Goal: Task Accomplishment & Management: Use online tool/utility

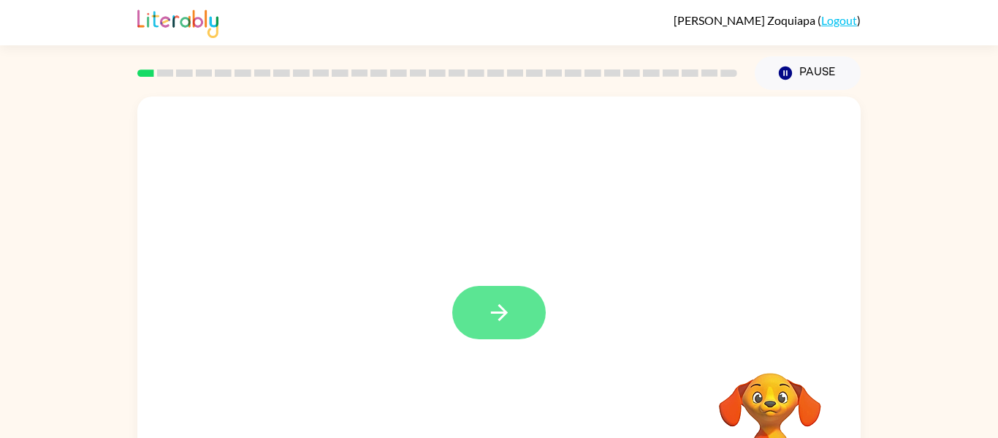
click at [526, 314] on button "button" at bounding box center [499, 312] width 94 height 53
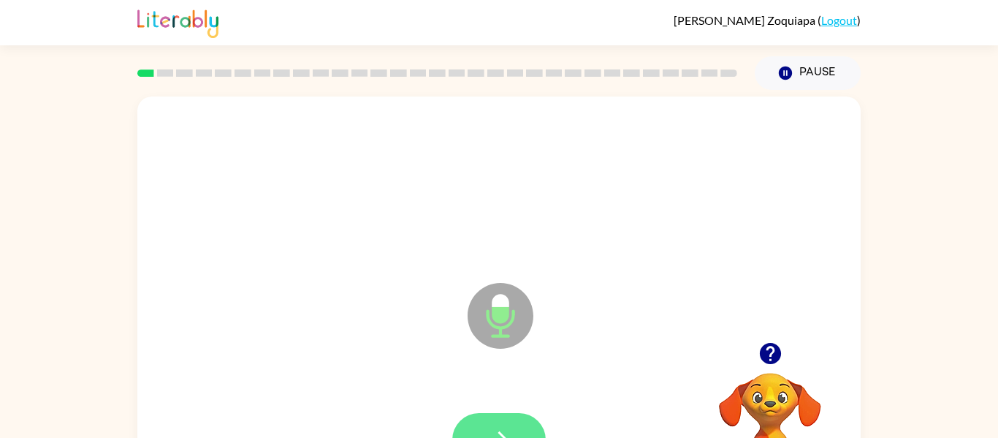
click at [519, 430] on button "button" at bounding box center [499, 439] width 94 height 53
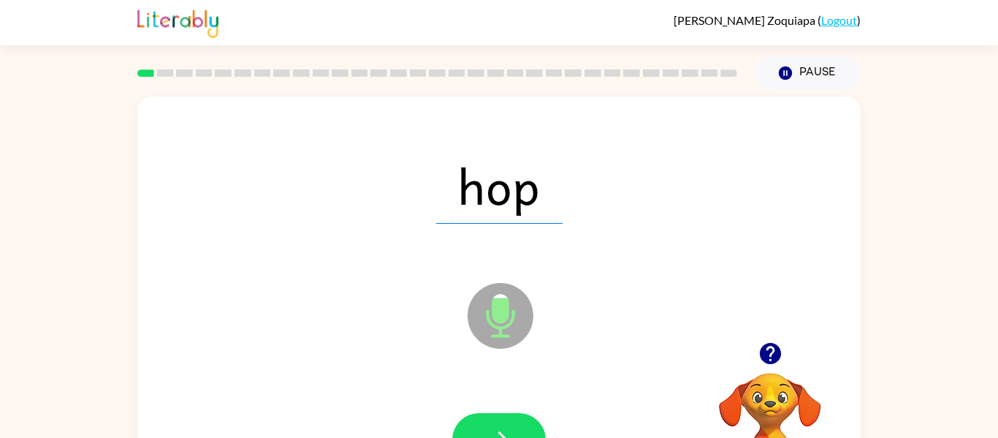
click at [715, 210] on div "hop" at bounding box center [499, 186] width 694 height 120
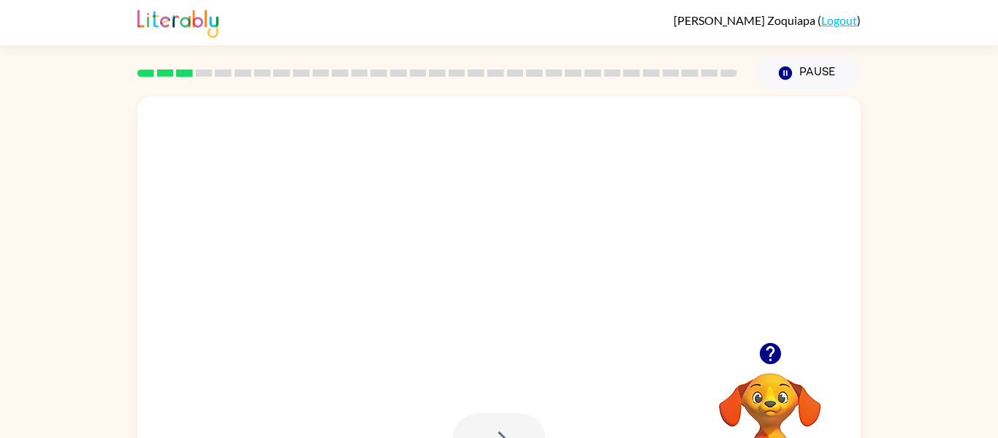
click at [772, 355] on icon "button" at bounding box center [769, 353] width 21 height 21
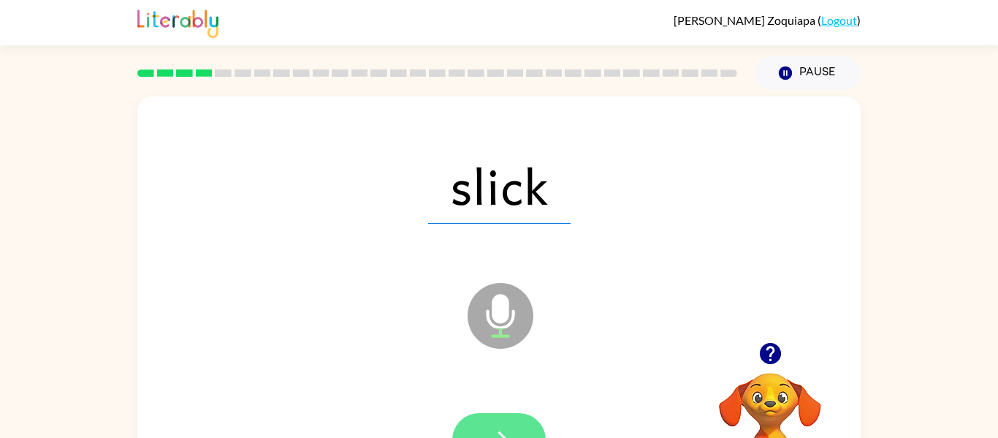
click at [503, 430] on icon "button" at bounding box center [500, 440] width 26 height 26
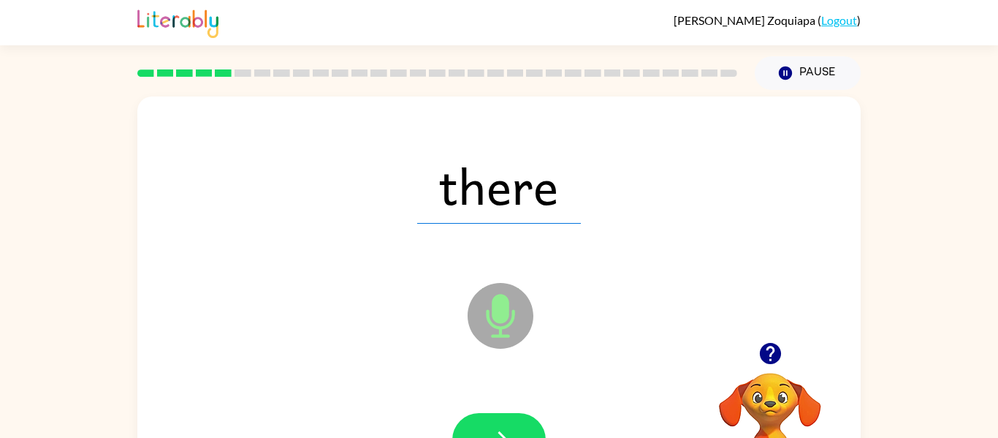
click at [503, 430] on icon "button" at bounding box center [500, 440] width 26 height 26
click at [503, 430] on div at bounding box center [499, 439] width 94 height 53
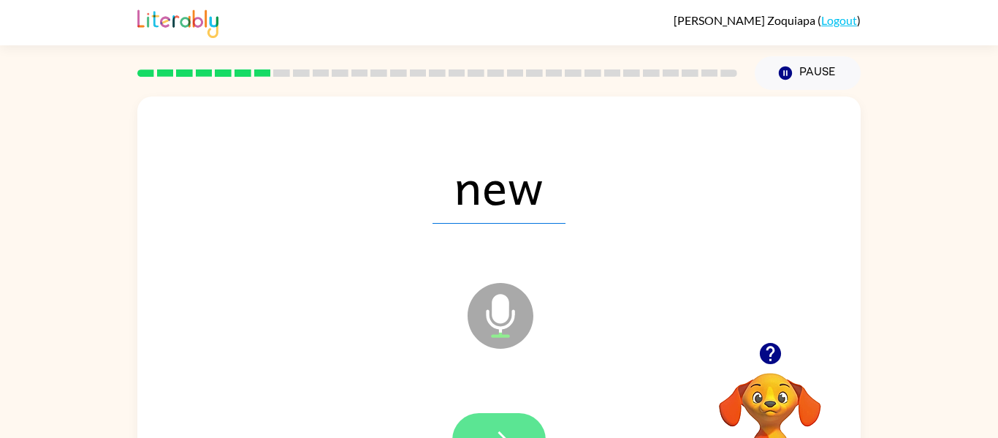
click at [506, 420] on button "button" at bounding box center [499, 439] width 94 height 53
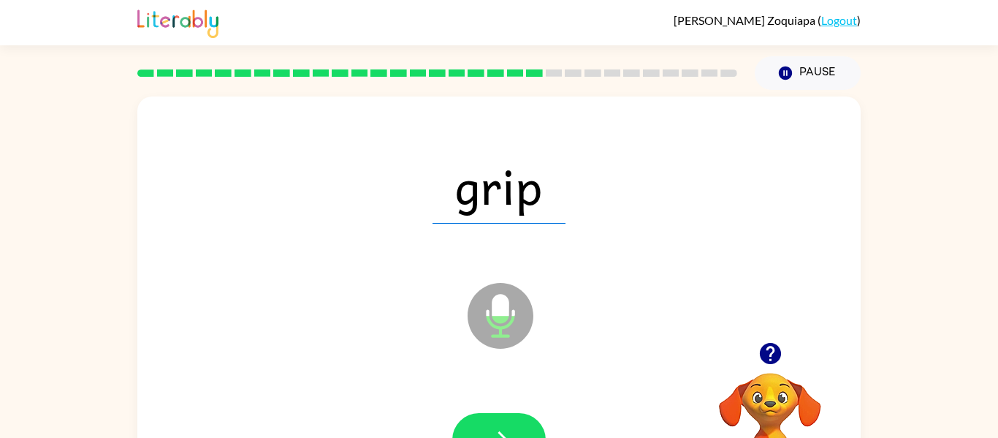
click at [612, 341] on icon "Microphone The Microphone is here when it is your turn to talk" at bounding box center [573, 334] width 219 height 110
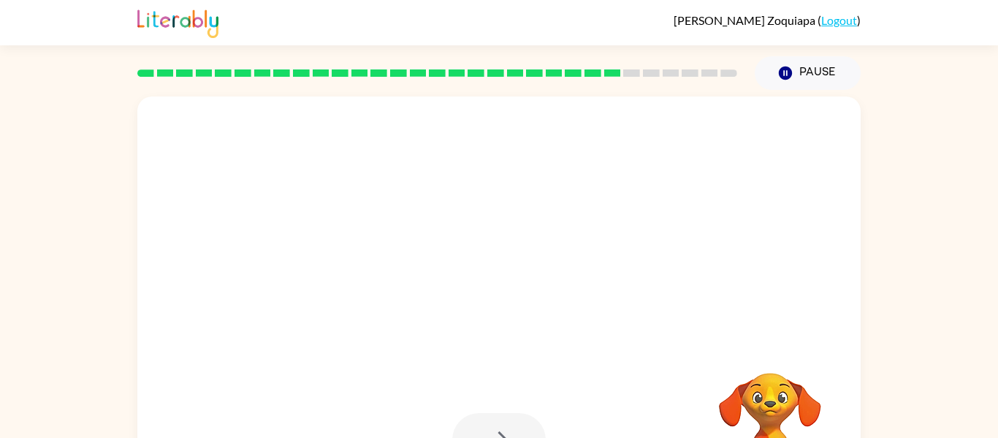
click at [940, 213] on div "Your browser must support playing .mp4 files to use Literably. Please try using…" at bounding box center [499, 302] width 998 height 424
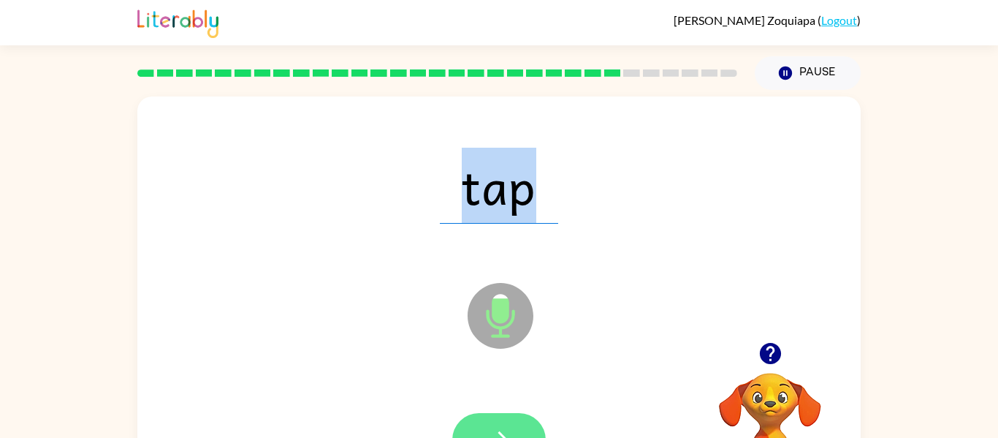
click at [511, 422] on button "button" at bounding box center [499, 439] width 94 height 53
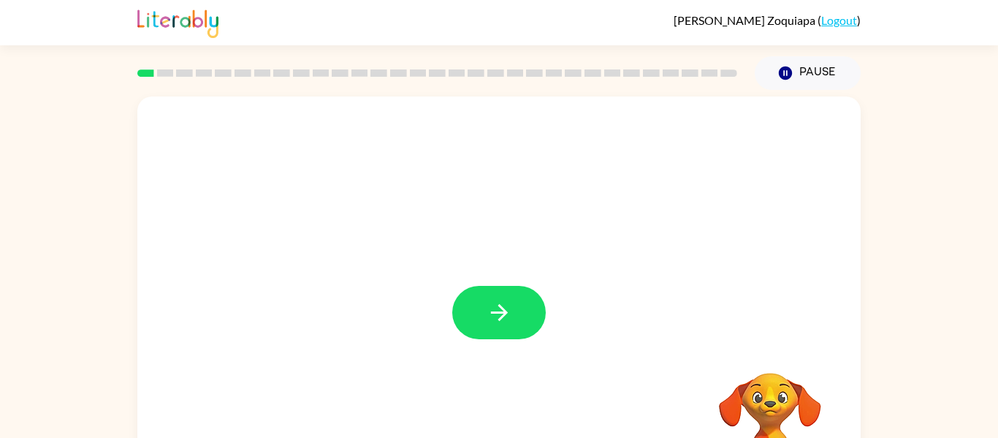
click at [467, 343] on div at bounding box center [498, 304] width 723 height 417
click at [484, 339] on div at bounding box center [498, 304] width 723 height 417
click at [514, 283] on div at bounding box center [498, 304] width 723 height 417
click at [511, 300] on icon "button" at bounding box center [500, 313] width 26 height 26
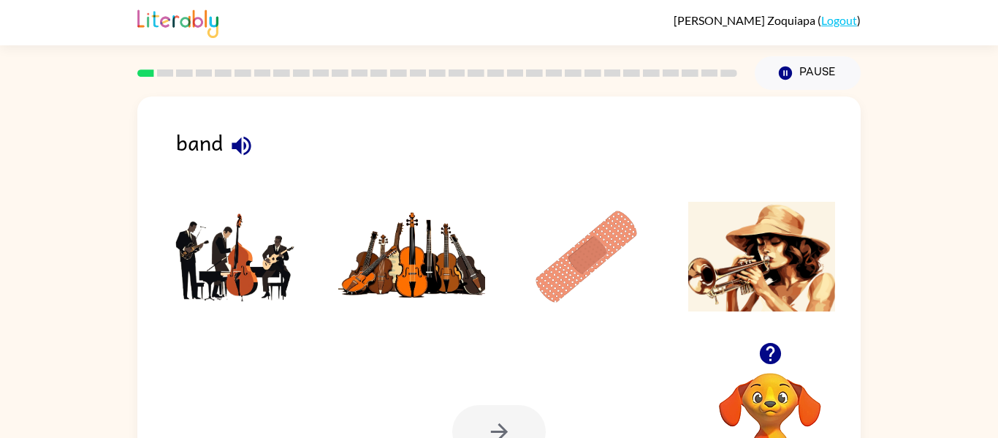
click at [245, 152] on icon "button" at bounding box center [241, 145] width 19 height 19
click at [398, 289] on img at bounding box center [412, 257] width 148 height 110
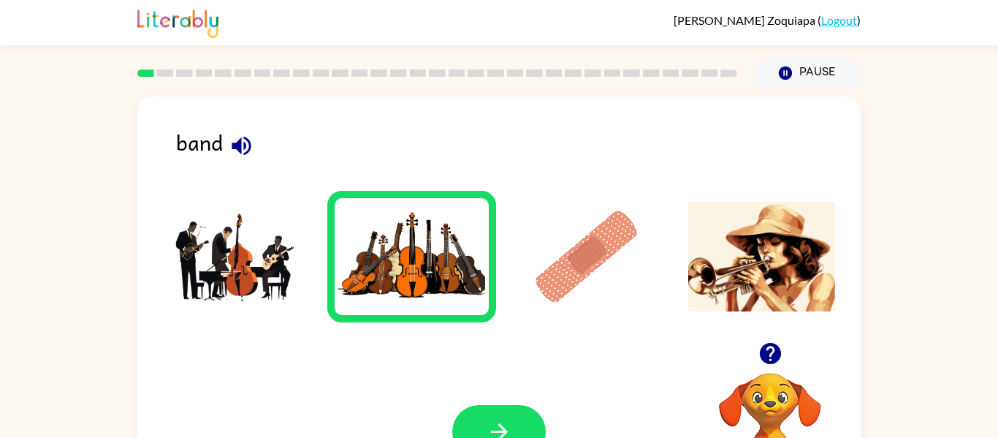
click at [587, 207] on img at bounding box center [587, 257] width 148 height 110
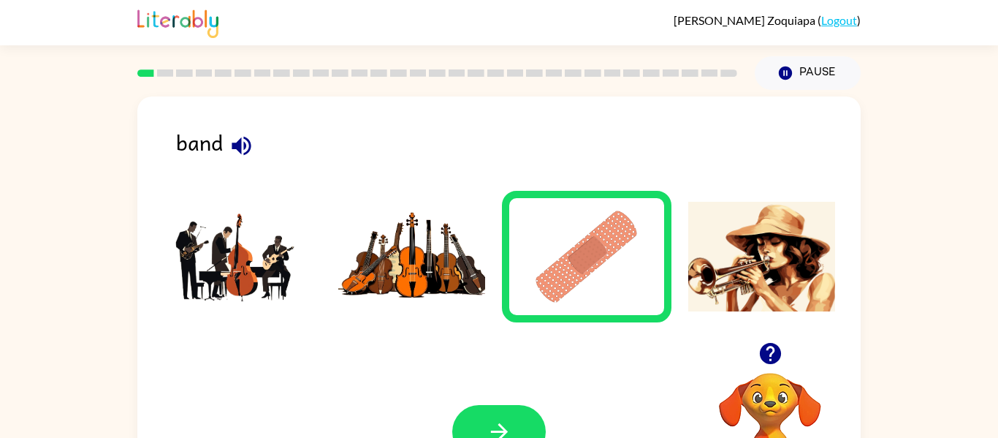
click at [587, 207] on img at bounding box center [587, 257] width 148 height 110
click at [750, 238] on img at bounding box center [762, 257] width 148 height 110
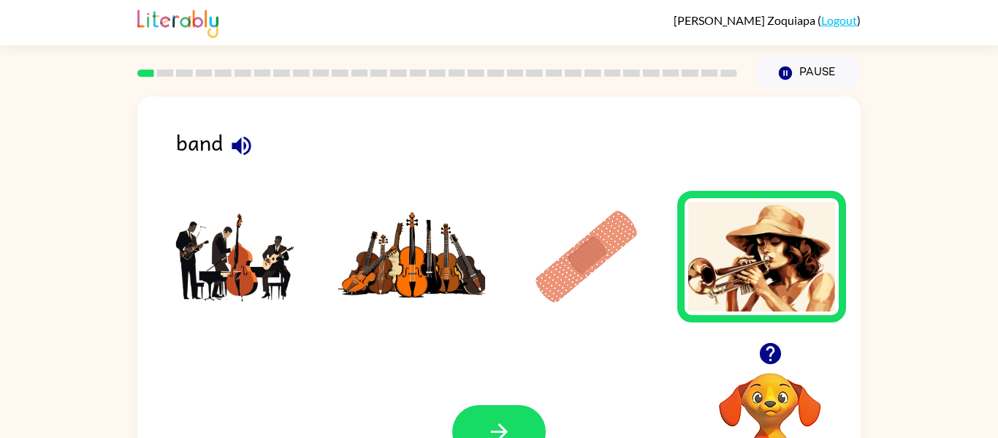
click at [378, 227] on img at bounding box center [412, 257] width 148 height 110
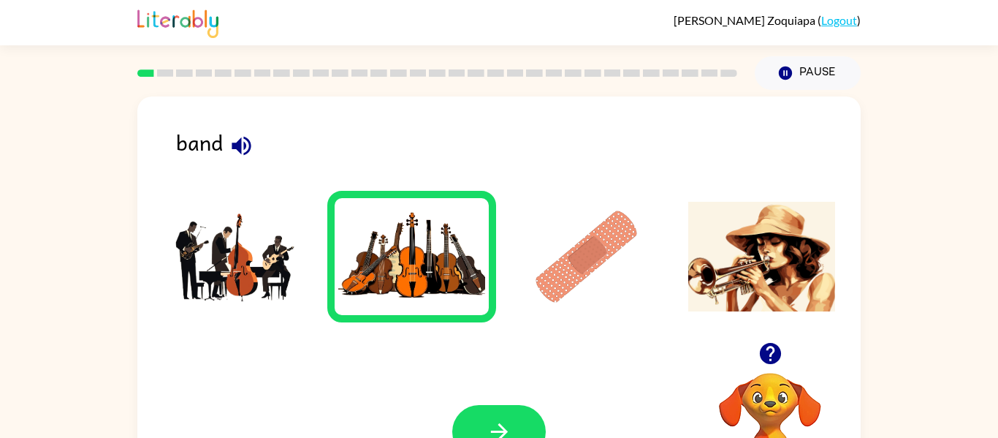
click at [378, 227] on img at bounding box center [412, 257] width 148 height 110
click at [223, 252] on img at bounding box center [237, 257] width 148 height 110
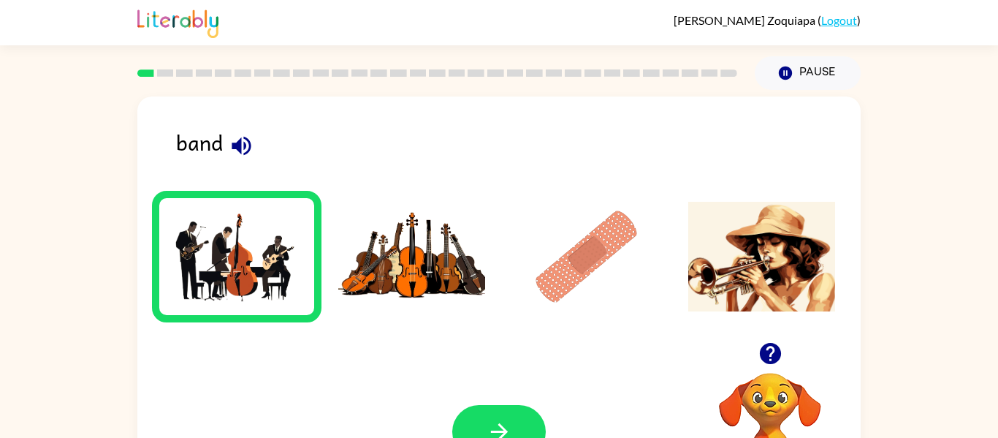
click at [223, 252] on img at bounding box center [237, 257] width 148 height 110
click at [490, 397] on div "Your browser must support playing .mp4 files to use Literably. Please try using…" at bounding box center [498, 431] width 723 height 164
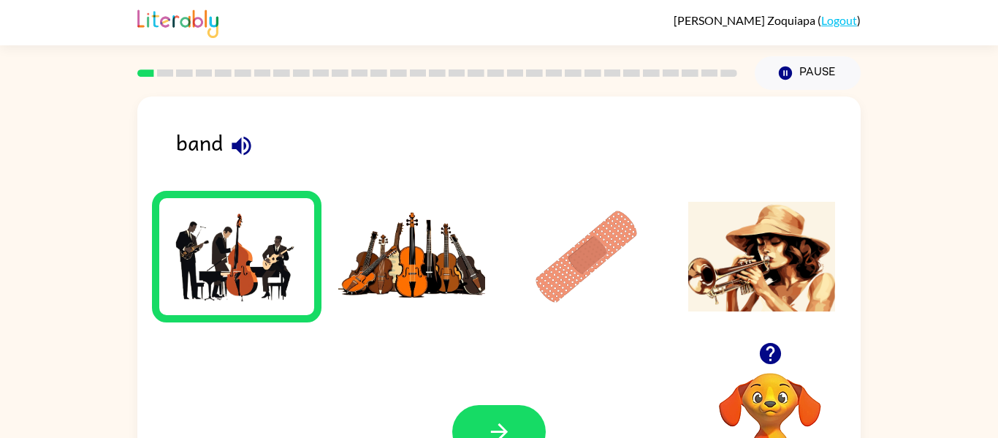
click at [490, 397] on div "Your browser must support playing .mp4 files to use Literably. Please try using…" at bounding box center [498, 431] width 723 height 164
click at [504, 427] on icon "button" at bounding box center [500, 432] width 26 height 26
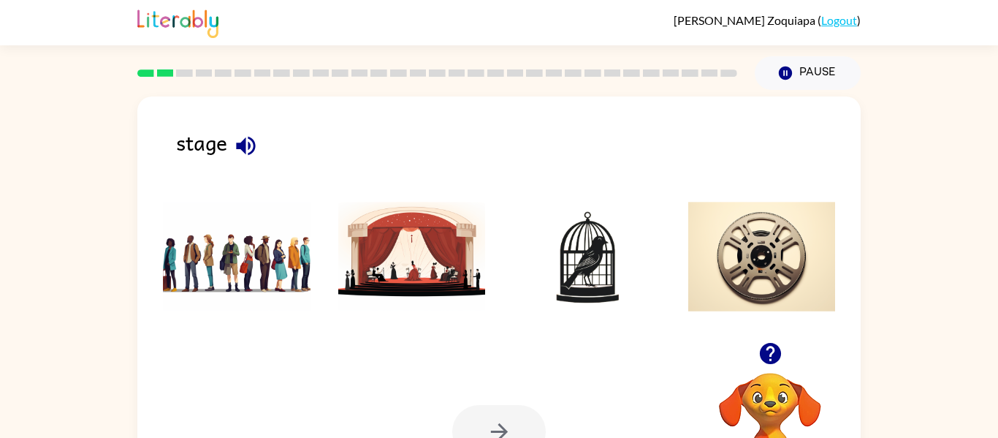
click at [252, 136] on icon "button" at bounding box center [246, 146] width 26 height 26
click at [415, 254] on img at bounding box center [412, 257] width 148 height 110
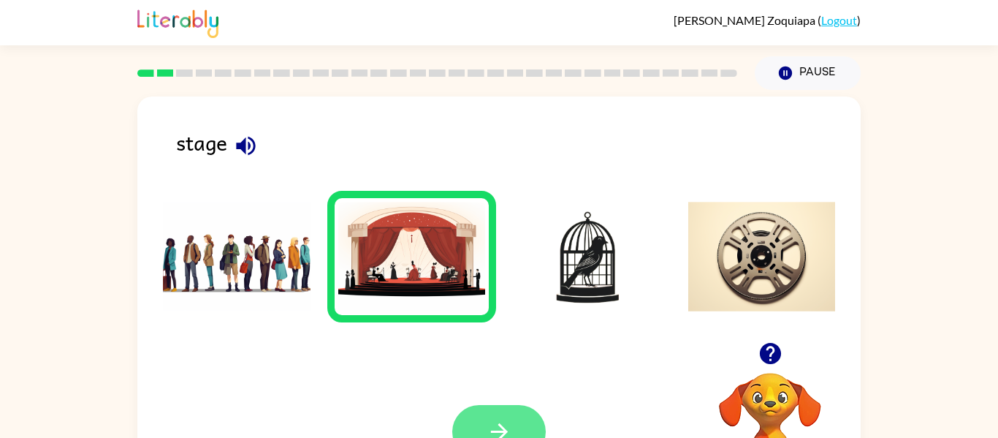
click at [519, 411] on button "button" at bounding box center [499, 431] width 94 height 53
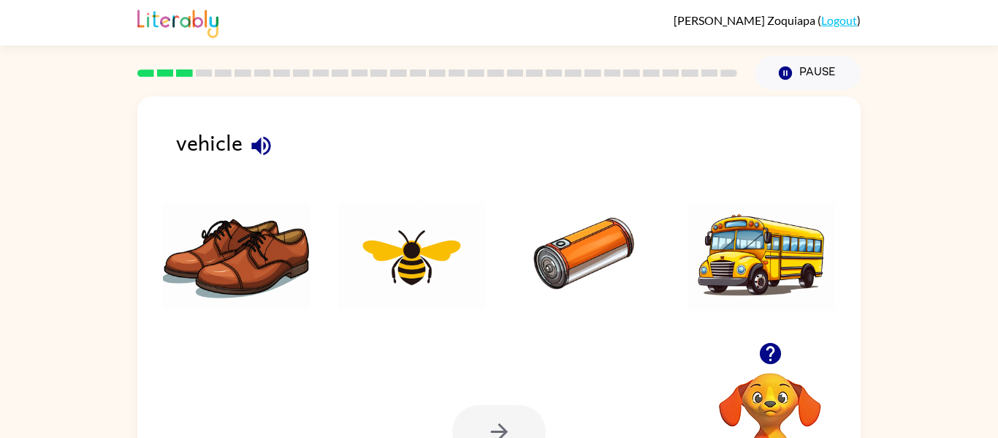
click at [265, 141] on icon "button" at bounding box center [261, 146] width 26 height 26
click at [557, 238] on img at bounding box center [587, 257] width 148 height 110
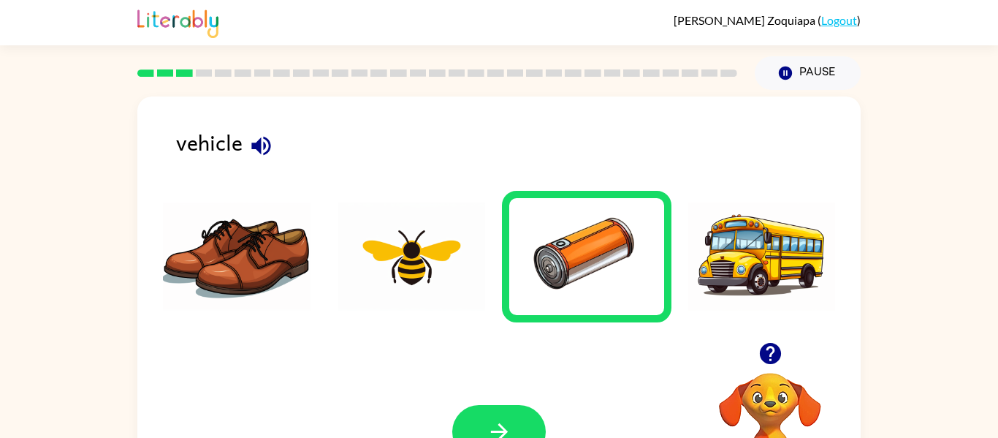
click at [963, 113] on div "vehicle Your browser must support playing .mp4 files to use Literably. Please t…" at bounding box center [499, 302] width 998 height 424
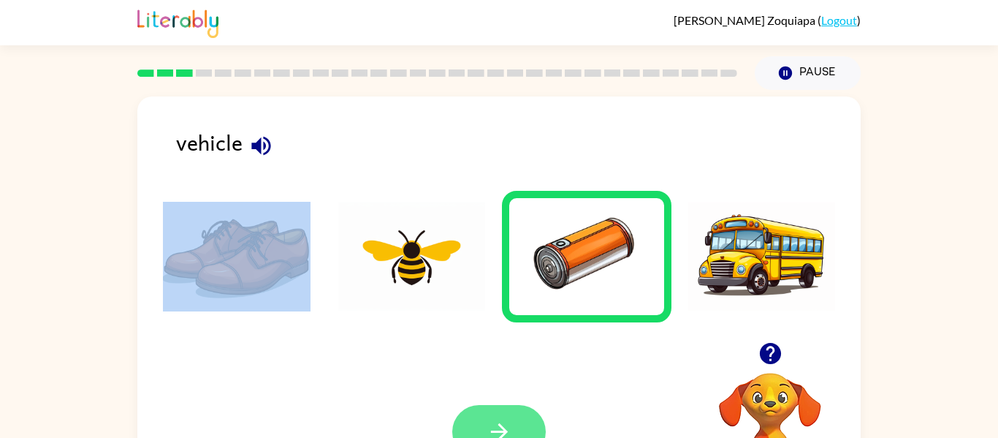
click at [537, 420] on button "button" at bounding box center [499, 431] width 94 height 53
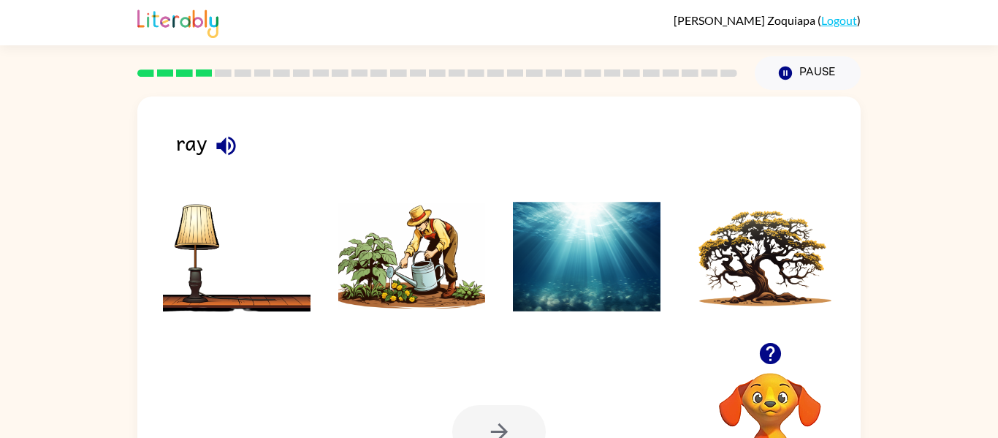
click at [225, 157] on icon "button" at bounding box center [226, 146] width 26 height 26
click at [720, 328] on ul at bounding box center [499, 261] width 694 height 140
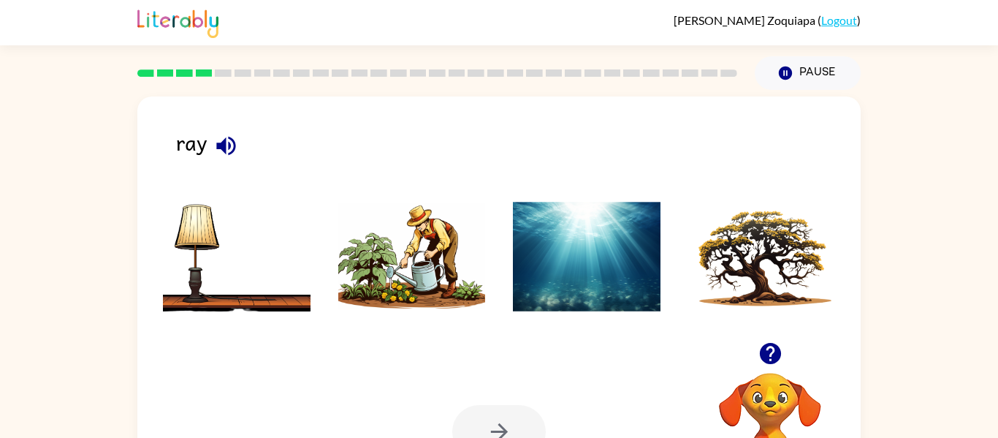
click at [771, 281] on img at bounding box center [762, 257] width 148 height 110
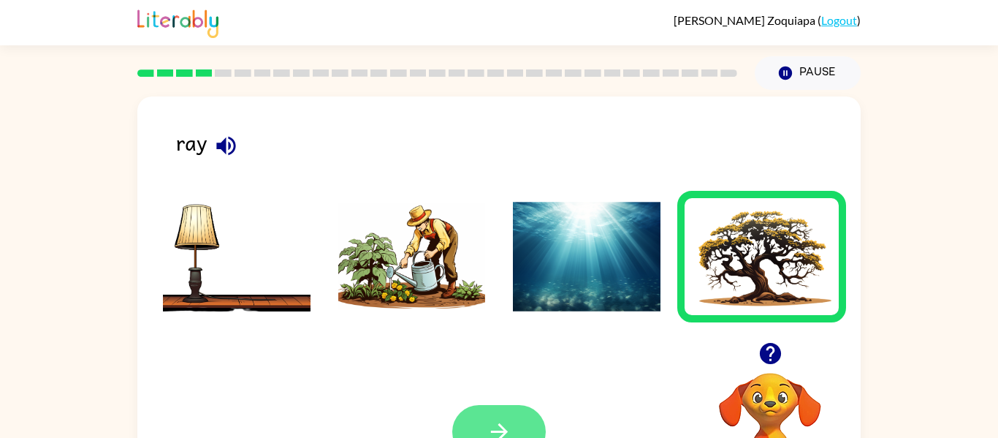
click at [496, 426] on icon "button" at bounding box center [500, 432] width 26 height 26
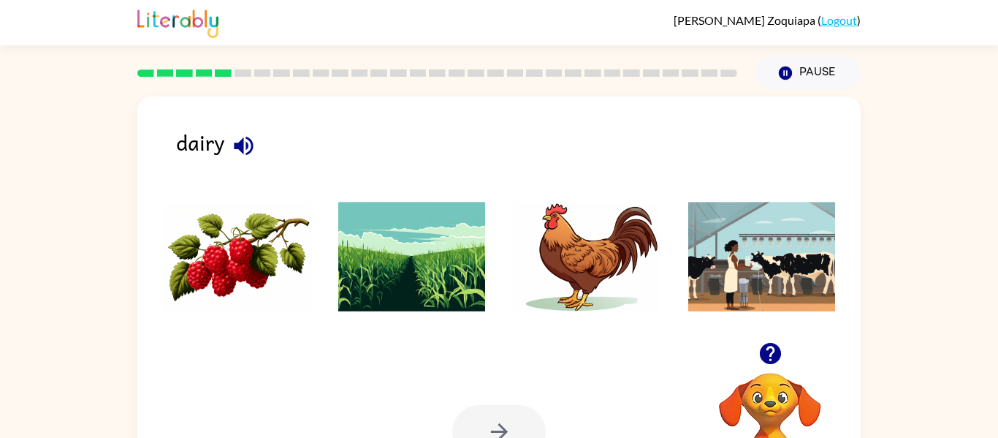
click at [234, 137] on icon "button" at bounding box center [244, 146] width 26 height 26
click at [597, 295] on img at bounding box center [587, 257] width 148 height 110
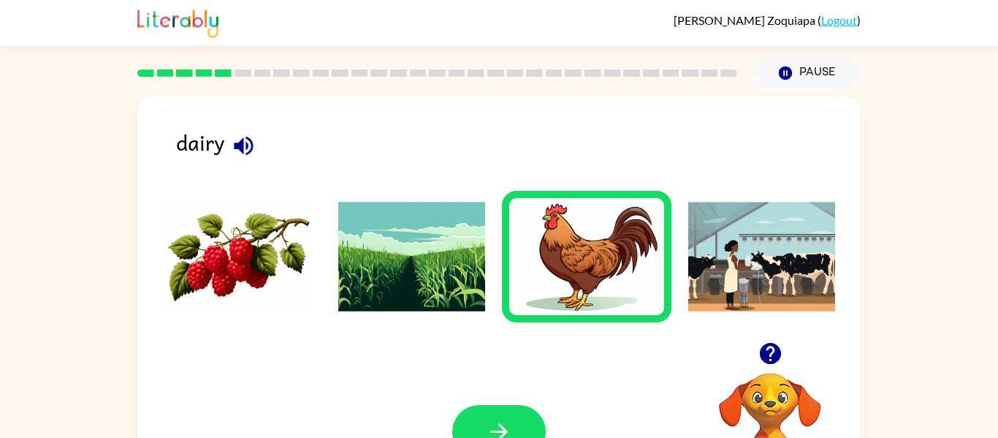
click at [798, 289] on img at bounding box center [762, 257] width 148 height 110
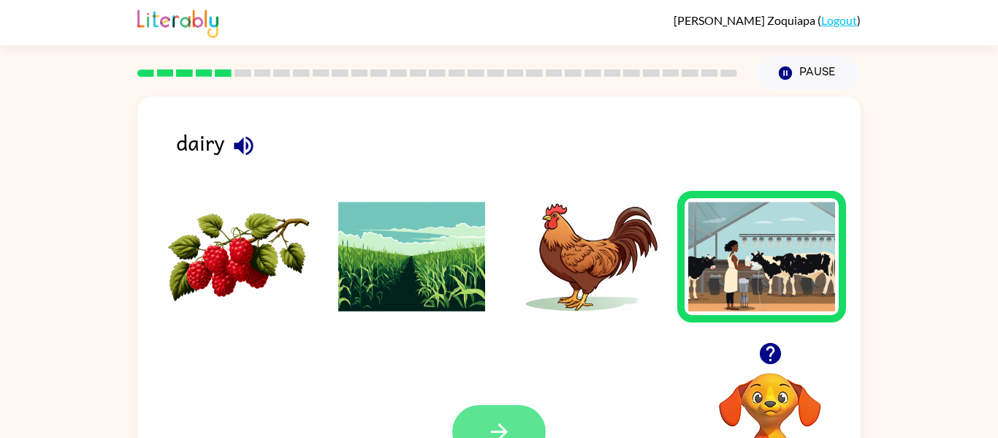
click at [517, 415] on button "button" at bounding box center [499, 431] width 94 height 53
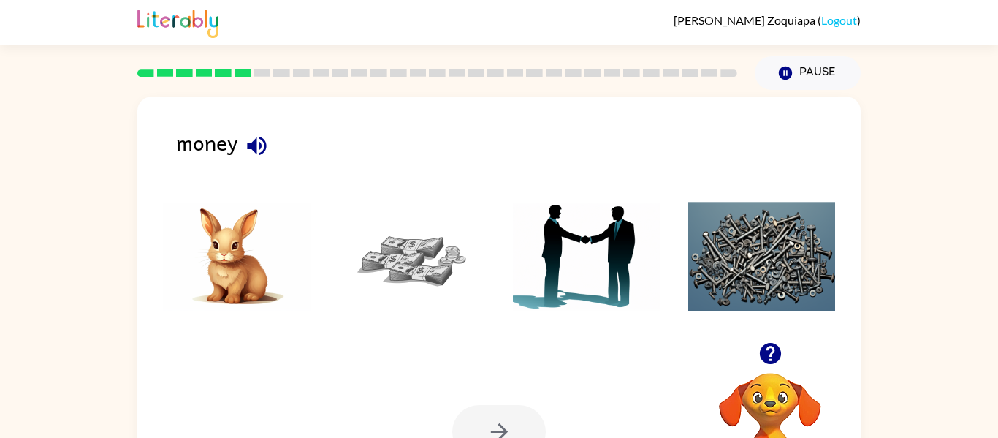
click at [517, 415] on div at bounding box center [499, 431] width 94 height 53
click at [266, 137] on icon "button" at bounding box center [257, 146] width 26 height 26
click at [403, 253] on img at bounding box center [412, 257] width 148 height 110
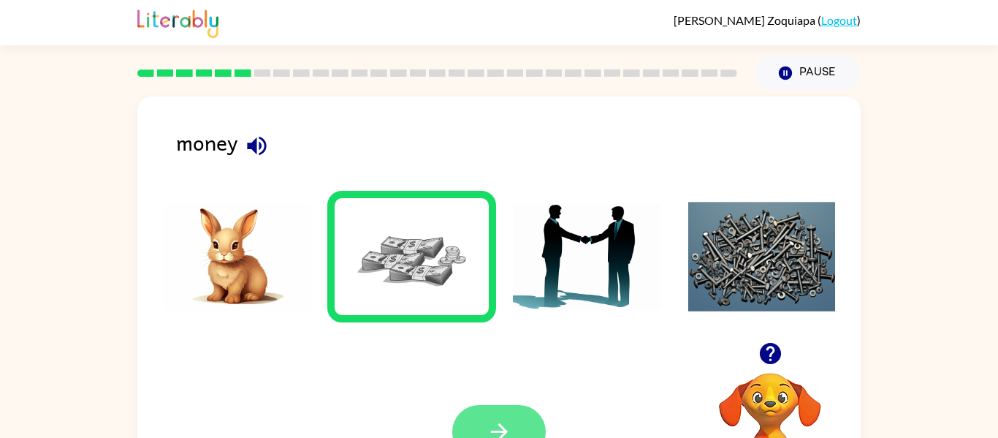
click at [505, 424] on icon "button" at bounding box center [500, 432] width 26 height 26
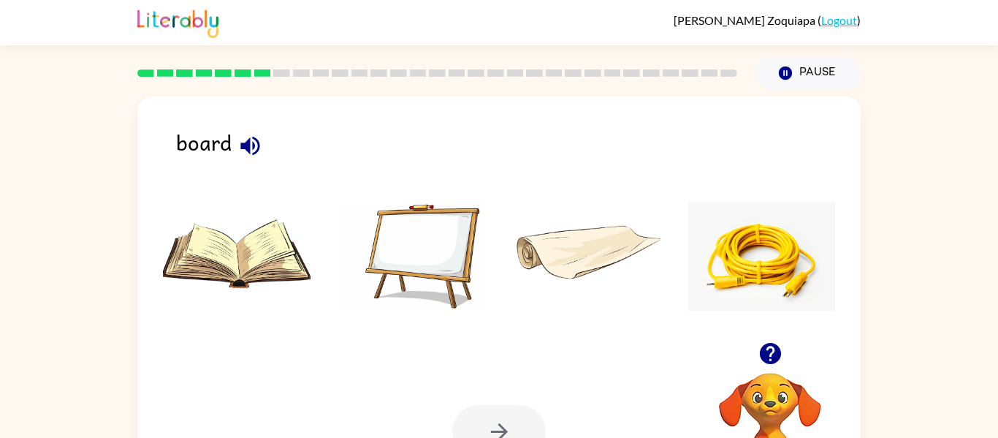
click at [505, 424] on div at bounding box center [499, 431] width 94 height 53
click at [406, 270] on img at bounding box center [412, 257] width 148 height 110
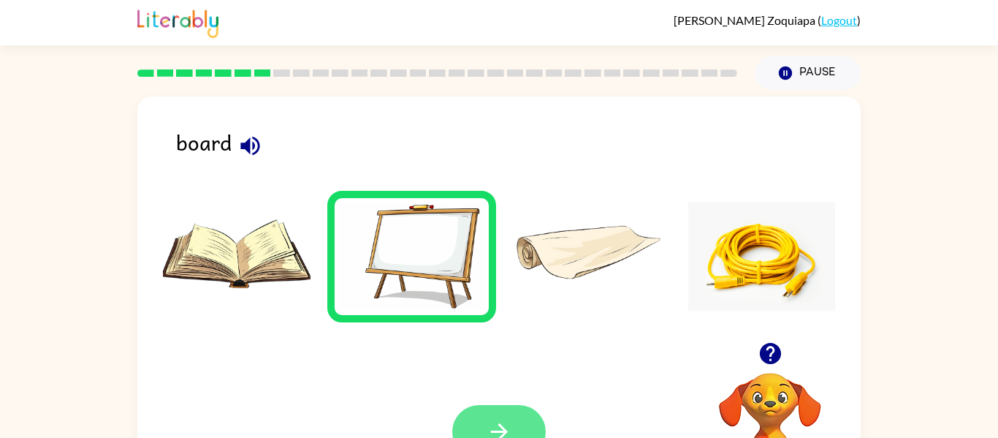
click at [516, 405] on button "button" at bounding box center [499, 431] width 94 height 53
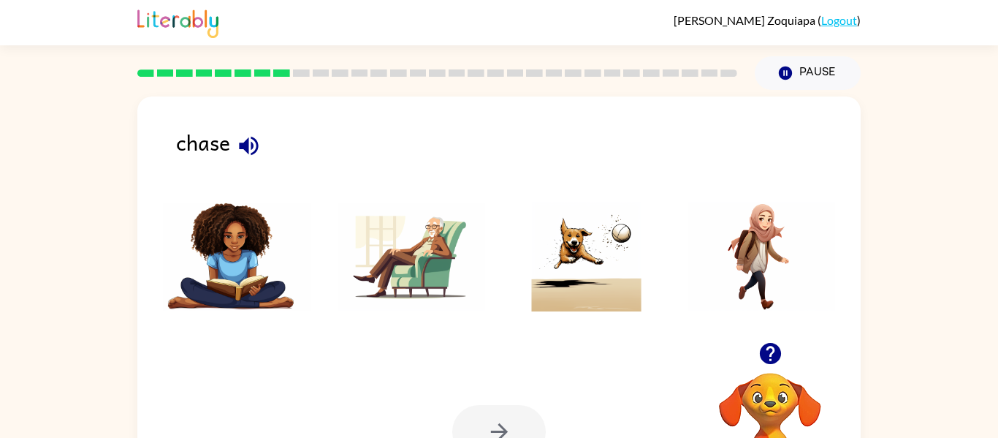
click at [254, 149] on icon "button" at bounding box center [249, 146] width 26 height 26
click at [610, 258] on img at bounding box center [587, 257] width 148 height 110
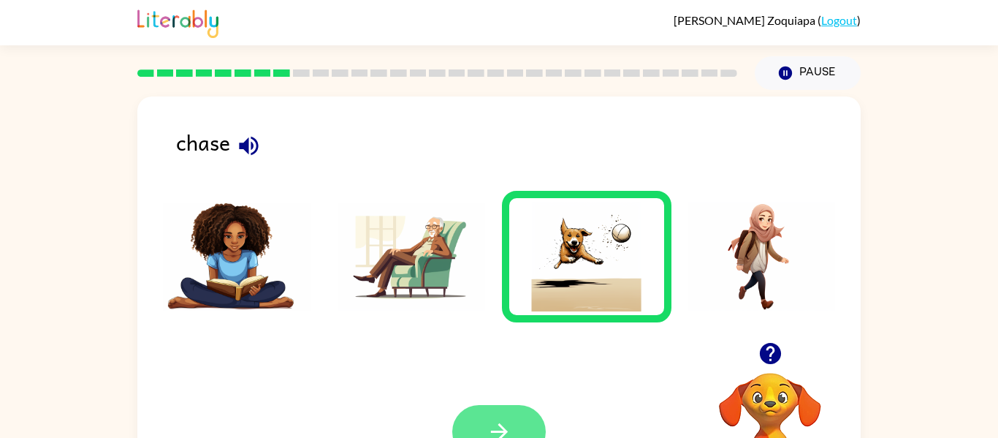
click at [498, 408] on button "button" at bounding box center [499, 431] width 94 height 53
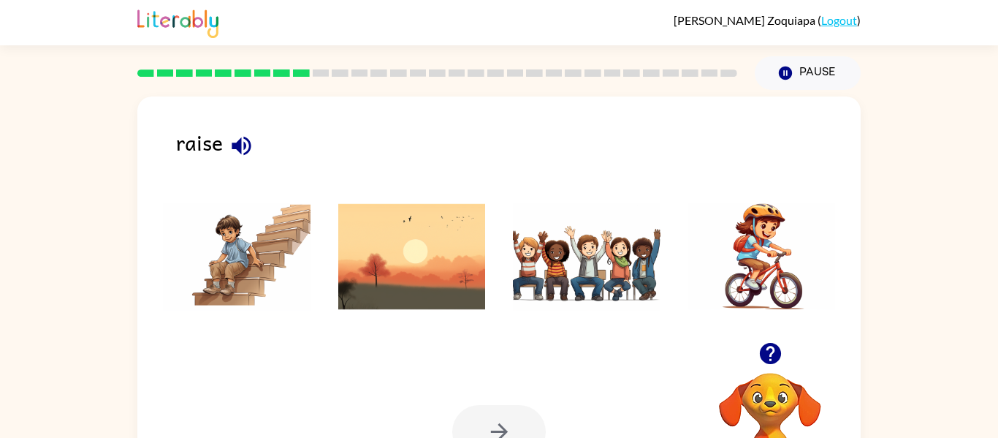
click at [246, 155] on icon "button" at bounding box center [242, 146] width 26 height 26
click at [537, 275] on img at bounding box center [587, 257] width 148 height 110
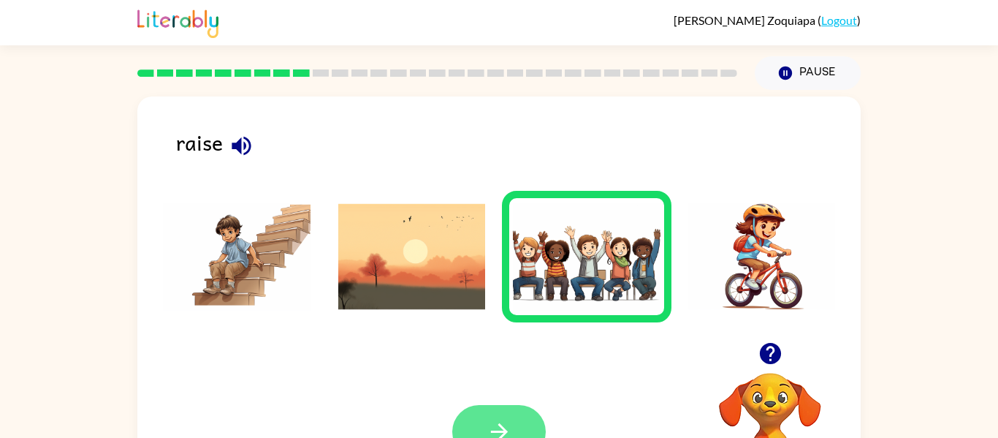
click at [491, 424] on icon "button" at bounding box center [500, 432] width 26 height 26
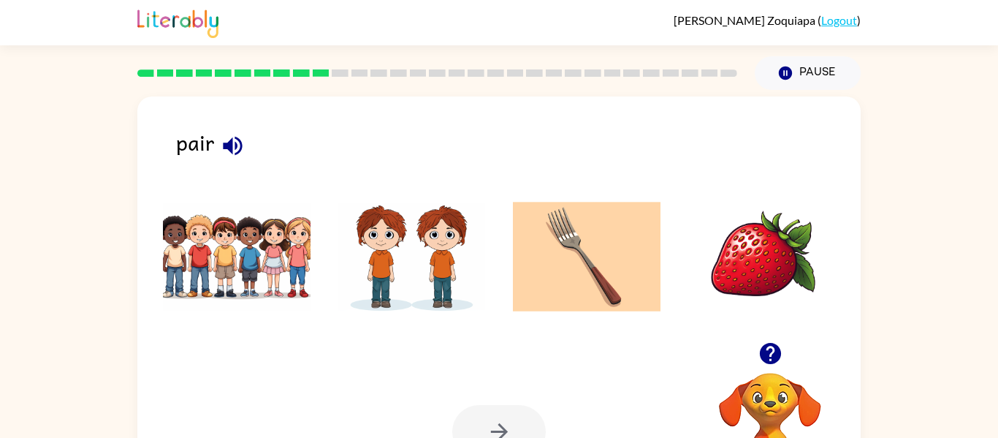
click at [233, 131] on button "button" at bounding box center [232, 145] width 37 height 37
click at [406, 249] on img at bounding box center [412, 257] width 148 height 110
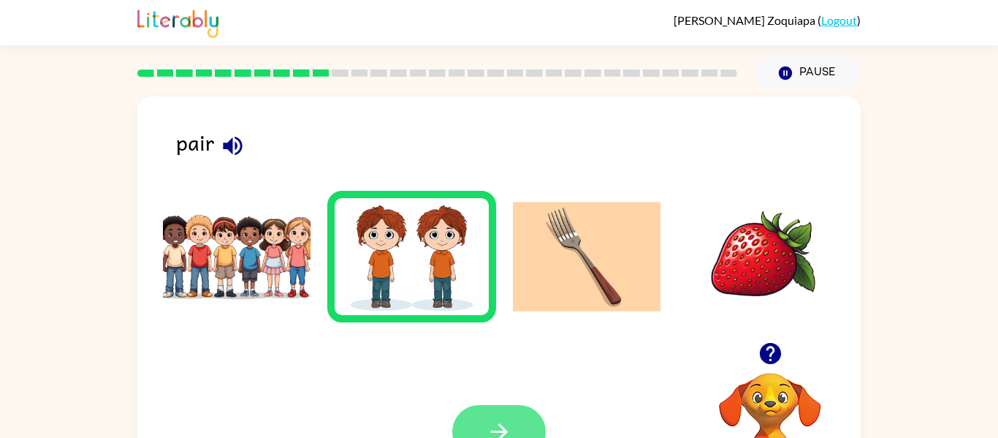
click at [473, 431] on button "button" at bounding box center [499, 431] width 94 height 53
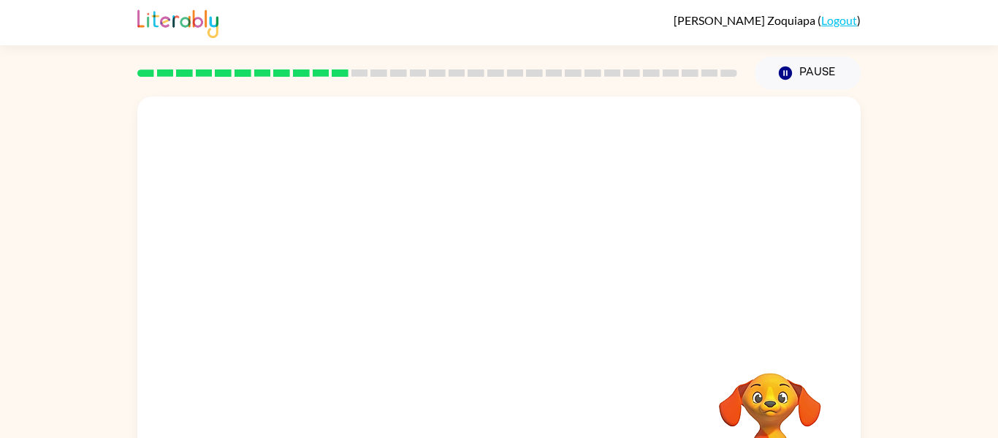
click at [807, 410] on video "Your browser must support playing .mp4 files to use Literably. Please try using…" at bounding box center [770, 423] width 146 height 146
click at [691, 139] on video "Your browser must support playing .mp4 files to use Literably. Please try using…" at bounding box center [498, 218] width 723 height 245
click at [686, 129] on video "Your browser must support playing .mp4 files to use Literably. Please try using…" at bounding box center [498, 218] width 723 height 245
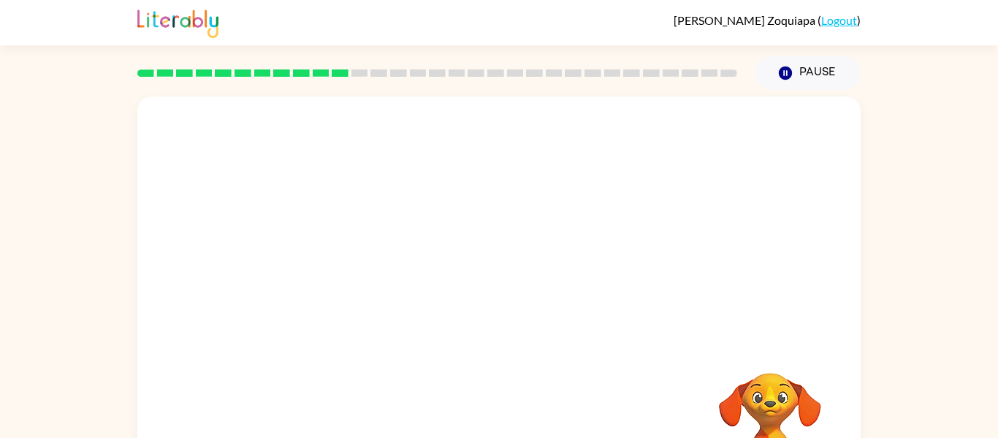
click at [686, 129] on video "Your browser must support playing .mp4 files to use Literably. Please try using…" at bounding box center [498, 218] width 723 height 245
click at [515, 325] on button "button" at bounding box center [499, 312] width 94 height 53
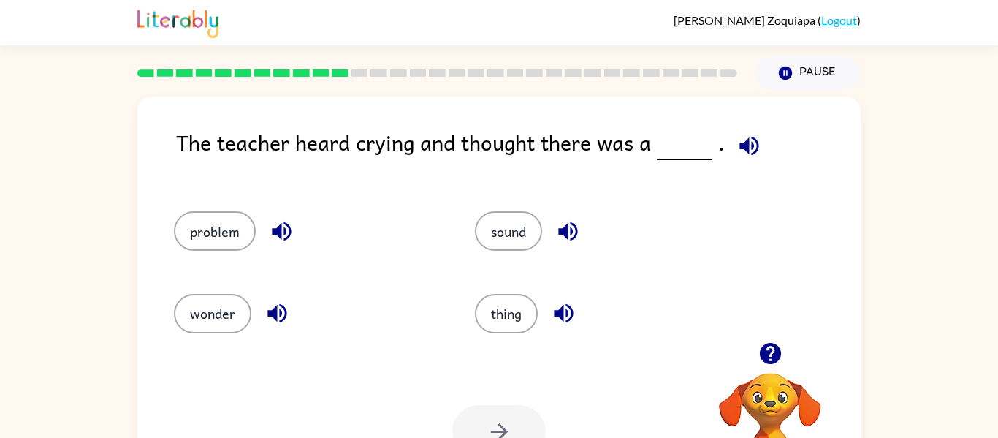
click at [568, 228] on icon "button" at bounding box center [567, 231] width 19 height 19
click at [574, 301] on icon "button" at bounding box center [564, 313] width 26 height 26
click at [292, 240] on icon "button" at bounding box center [282, 231] width 26 height 26
click at [283, 311] on icon "button" at bounding box center [277, 313] width 26 height 26
click at [231, 318] on button "wonder" at bounding box center [212, 313] width 77 height 39
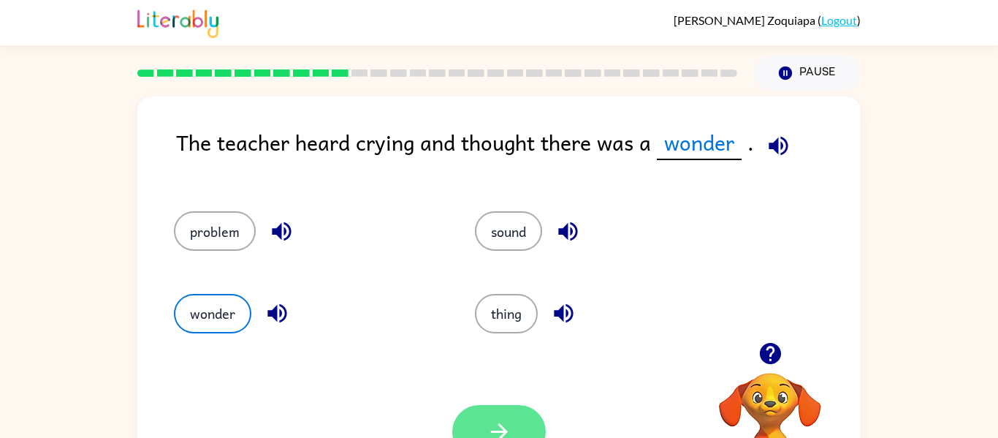
click at [516, 416] on button "button" at bounding box center [499, 431] width 94 height 53
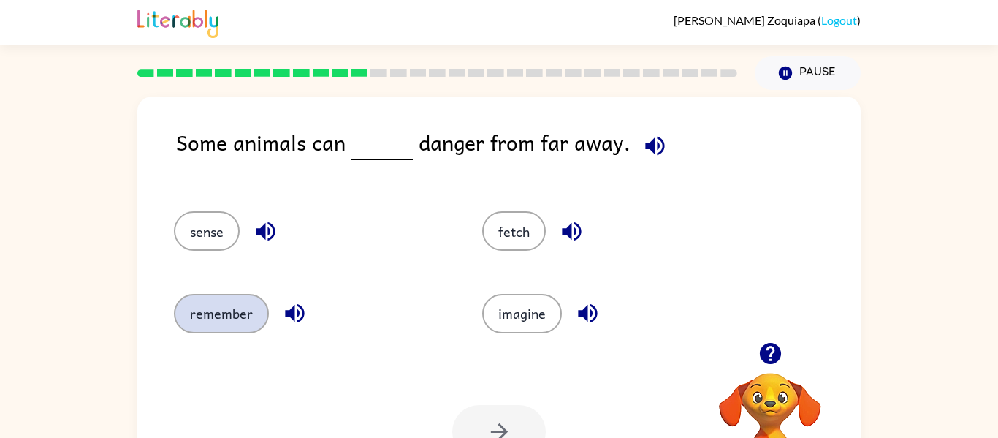
click at [218, 304] on button "remember" at bounding box center [221, 313] width 95 height 39
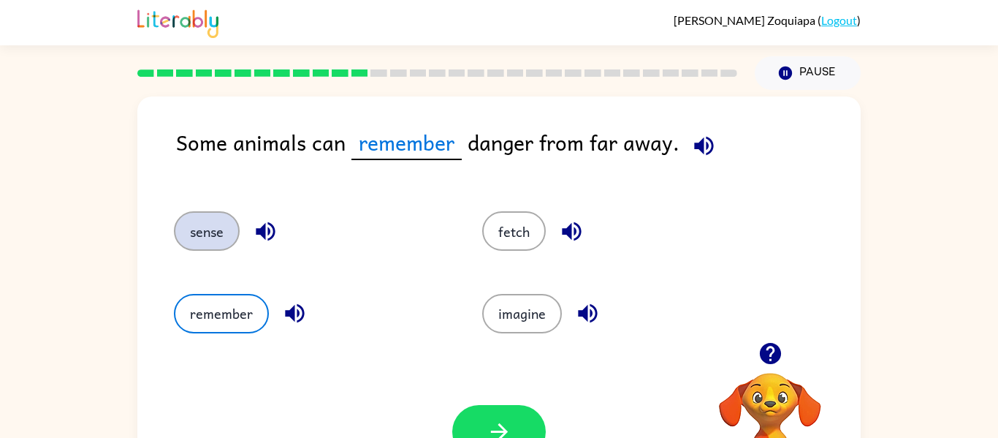
click at [211, 216] on button "sense" at bounding box center [207, 230] width 66 height 39
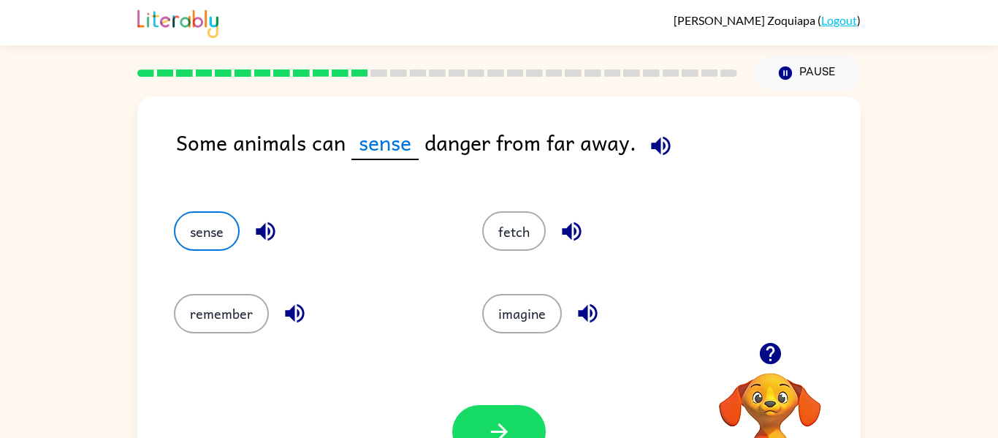
click at [540, 216] on div "fetch" at bounding box center [619, 230] width 275 height 39
click at [278, 219] on icon "button" at bounding box center [266, 231] width 26 height 26
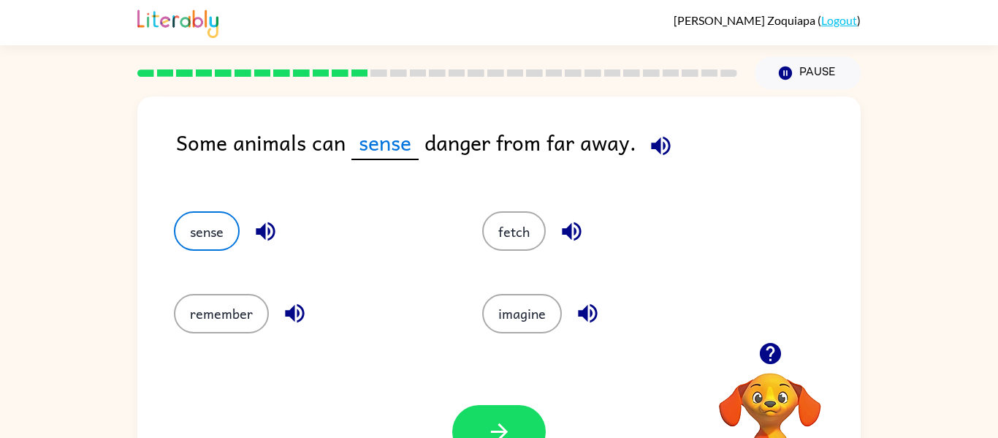
click at [301, 302] on icon "button" at bounding box center [295, 313] width 26 height 26
click at [205, 300] on button "remember" at bounding box center [221, 313] width 95 height 39
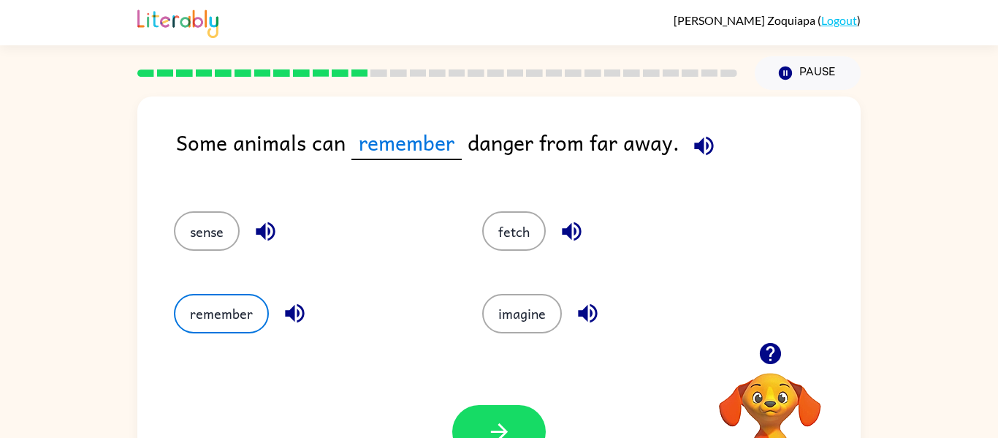
click at [588, 308] on icon "button" at bounding box center [588, 313] width 26 height 26
click at [553, 308] on button "imagine" at bounding box center [522, 313] width 80 height 39
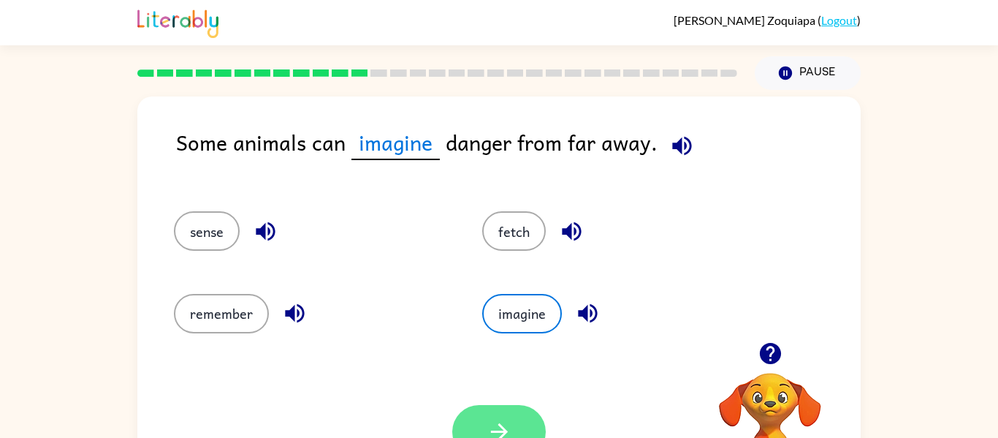
click at [519, 408] on button "button" at bounding box center [499, 431] width 94 height 53
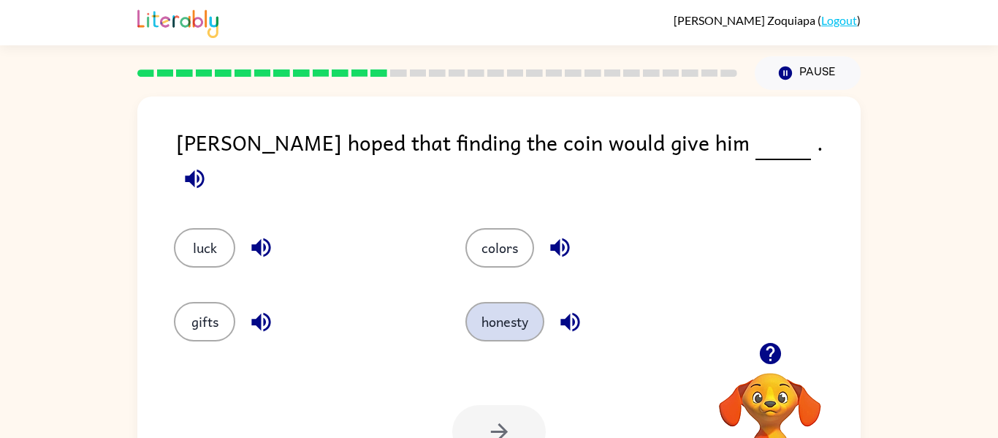
click at [539, 308] on button "honesty" at bounding box center [504, 321] width 79 height 39
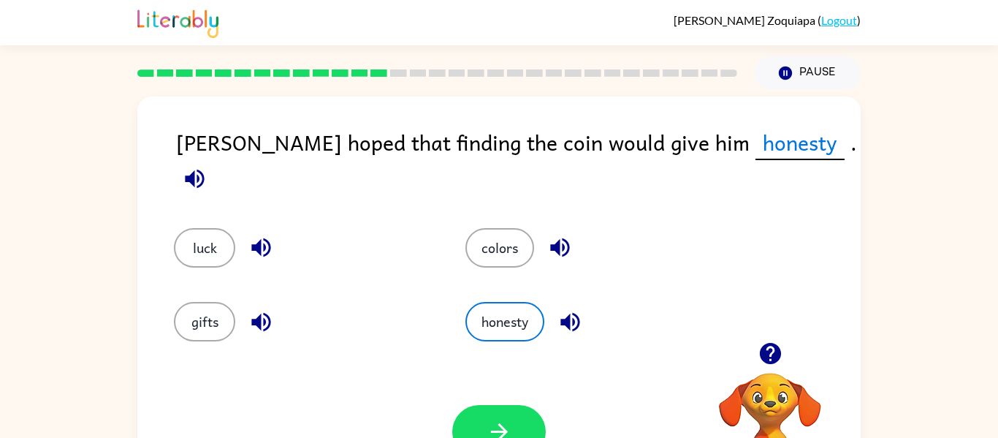
click at [576, 313] on icon "button" at bounding box center [569, 321] width 19 height 19
click at [488, 419] on icon "button" at bounding box center [500, 432] width 26 height 26
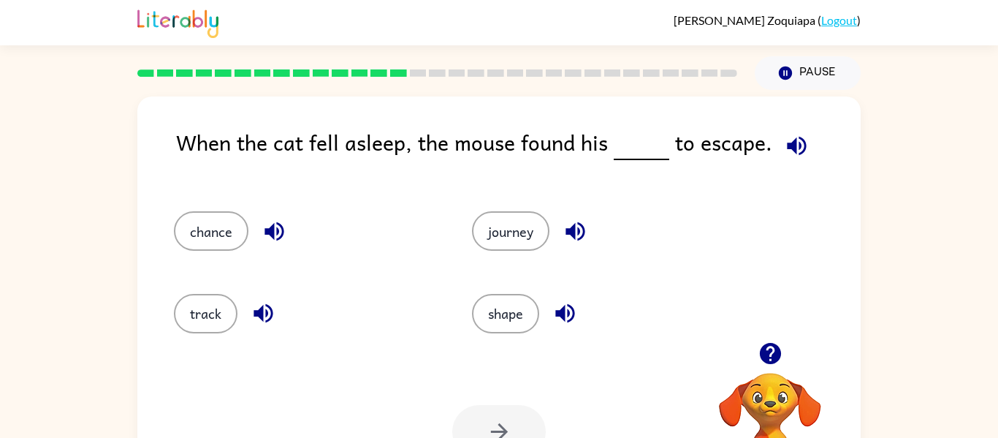
click at [548, 305] on div "shape" at bounding box center [604, 313] width 264 height 39
click at [484, 335] on div "shape" at bounding box center [593, 307] width 298 height 82
click at [487, 327] on button "shape" at bounding box center [505, 313] width 67 height 39
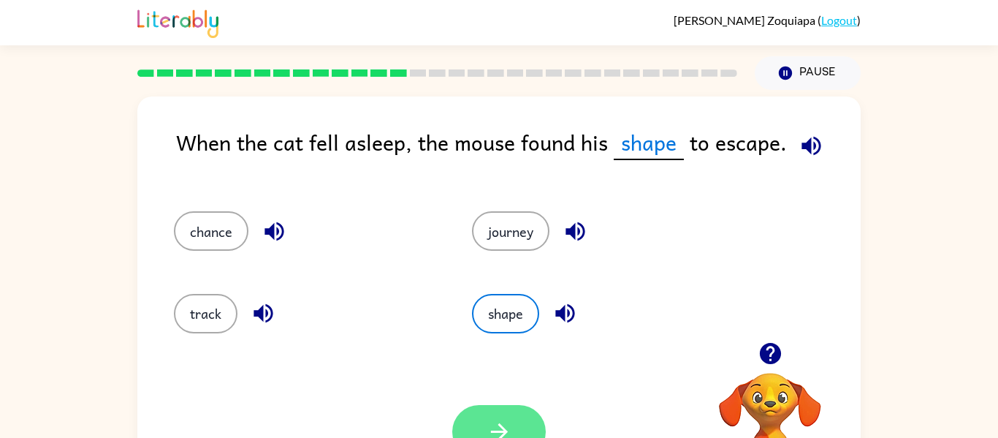
click at [510, 429] on icon "button" at bounding box center [500, 432] width 26 height 26
